Goal: Find specific page/section: Find specific page/section

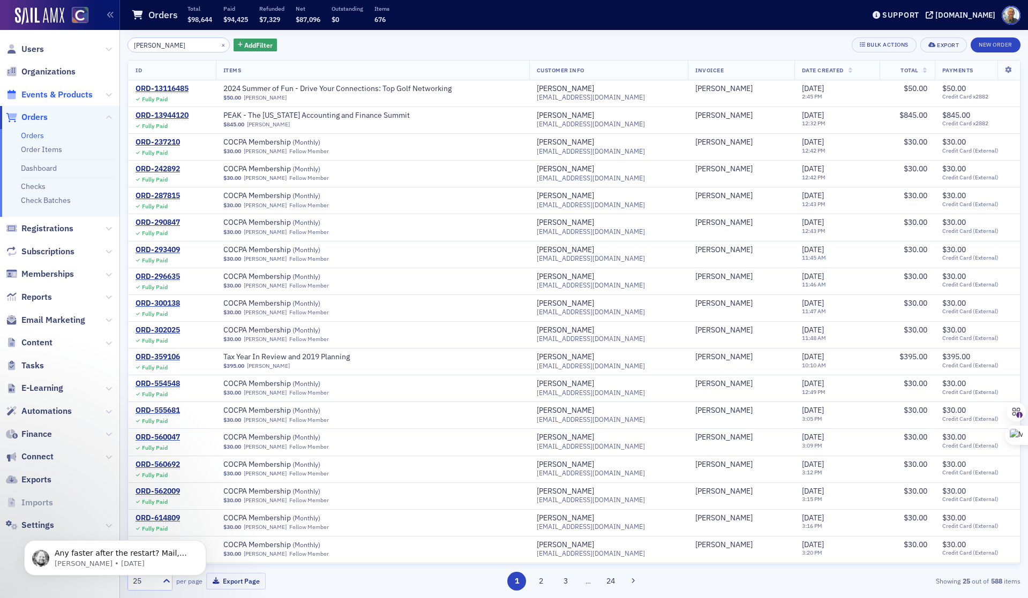
click at [80, 92] on span "Events & Products" at bounding box center [56, 95] width 71 height 12
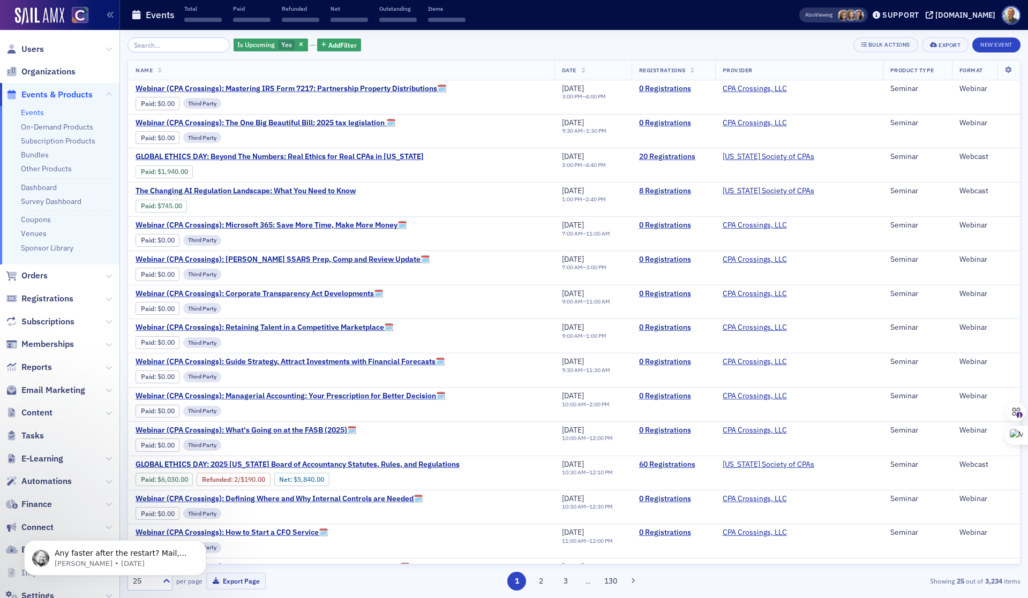
click at [36, 112] on link "Events" at bounding box center [32, 113] width 23 height 10
click at [162, 48] on input "search" at bounding box center [178, 44] width 102 height 15
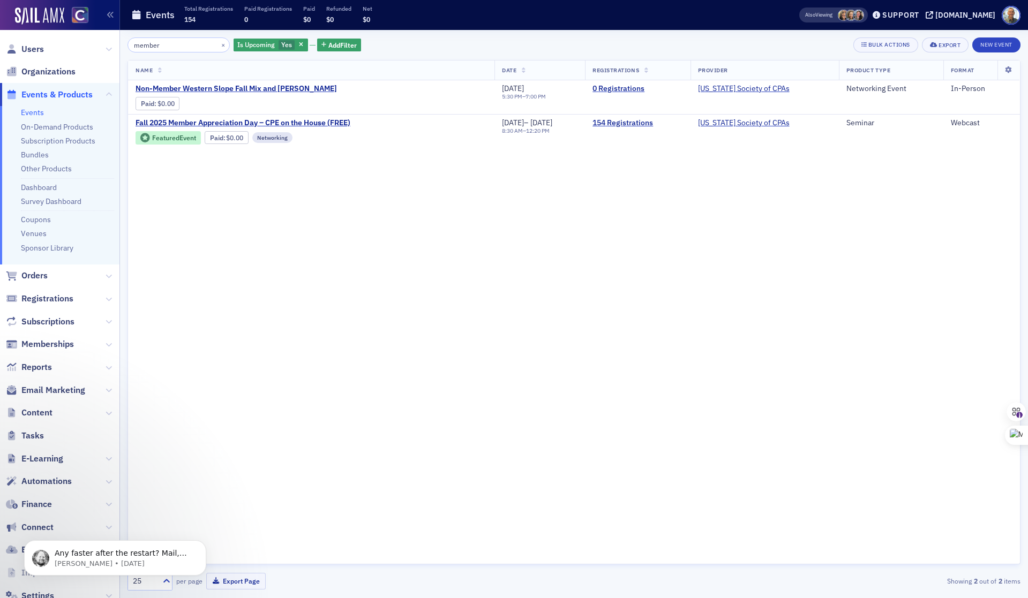
type input "member"
